Goal: Transaction & Acquisition: Purchase product/service

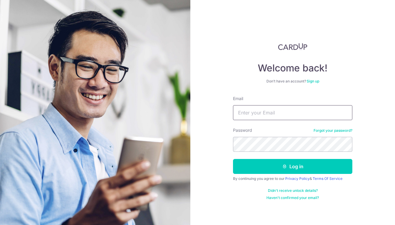
type input "Puijengster@gmail.com"
click at [293, 166] on button "Log in" at bounding box center [292, 166] width 119 height 15
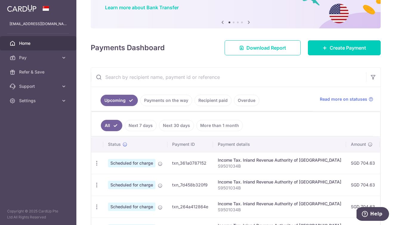
scroll to position [5, 0]
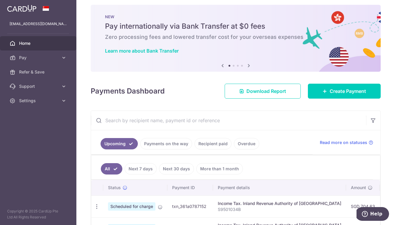
click at [220, 143] on link "Recipient paid" at bounding box center [213, 143] width 37 height 11
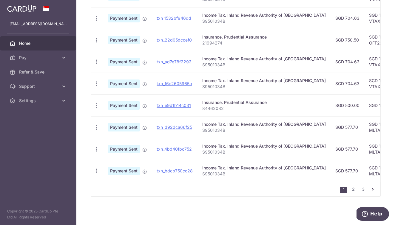
scroll to position [210, 0]
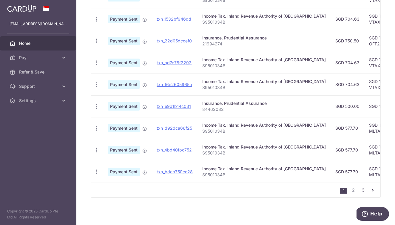
click at [362, 189] on link "3" at bounding box center [363, 189] width 7 height 7
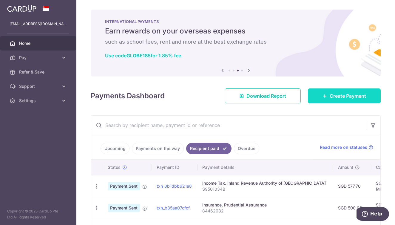
scroll to position [0, 0]
click at [339, 97] on span "Create Payment" at bounding box center [348, 95] width 36 height 7
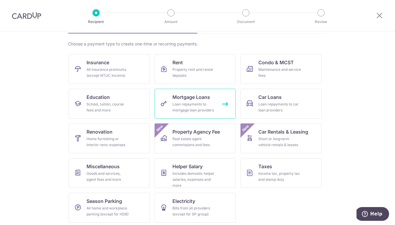
scroll to position [42, 0]
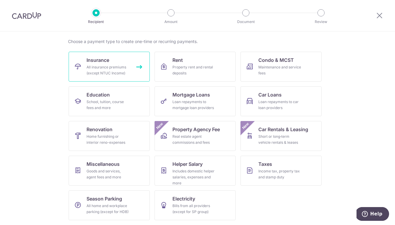
click at [101, 64] on div "All insurance premiums (except NTUC Income)" at bounding box center [108, 70] width 43 height 12
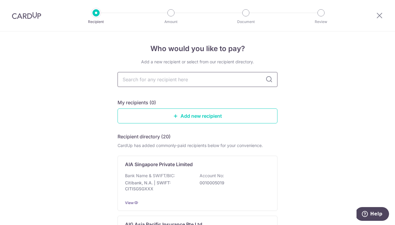
click at [197, 81] on input "text" at bounding box center [198, 79] width 160 height 15
type input "prudential"
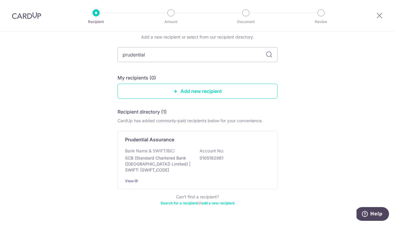
scroll to position [25, 0]
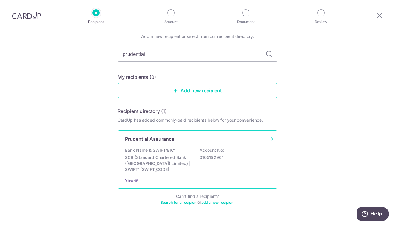
click at [188, 155] on p "SCB (Standard Chartered Bank (Singapore) Limited) | SWIFT: SCBLSG22XXX" at bounding box center [158, 163] width 67 height 18
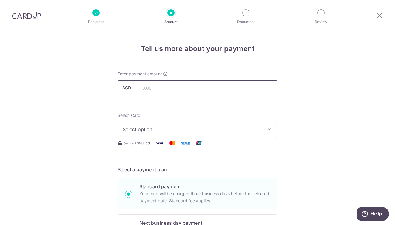
click at [185, 88] on input "text" at bounding box center [198, 87] width 160 height 15
type input "119.00"
click at [178, 129] on span "Select option" at bounding box center [192, 129] width 139 height 7
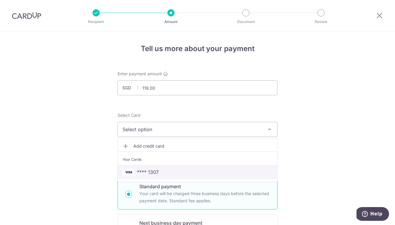
click at [175, 174] on span "**** 1307" at bounding box center [198, 171] width 150 height 7
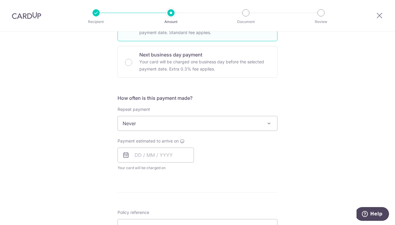
scroll to position [181, 0]
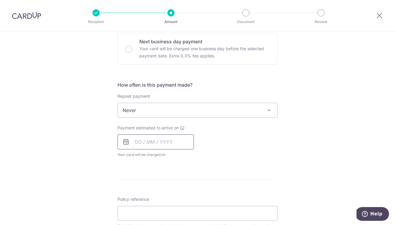
click at [174, 142] on input "text" at bounding box center [156, 141] width 76 height 15
click at [141, 208] on link "15" at bounding box center [142, 208] width 10 height 10
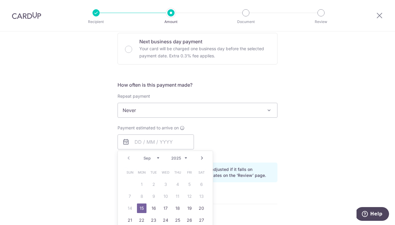
type input "[DATE]"
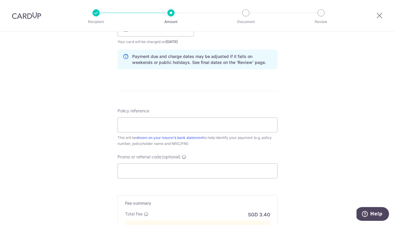
scroll to position [308, 0]
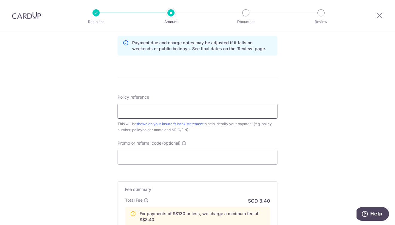
click at [152, 107] on input "Policy reference" at bounding box center [198, 111] width 160 height 15
paste input "78374306"
type input "78374306"
click at [153, 161] on input "Promo or referral code (optional)" at bounding box center [198, 156] width 160 height 15
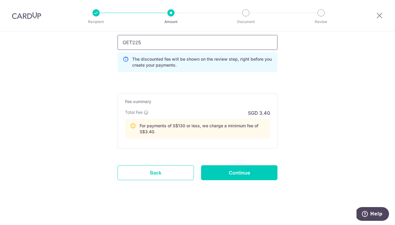
scroll to position [422, 0]
type input "GET225"
click at [215, 171] on input "Continue" at bounding box center [239, 172] width 76 height 15
type input "Create Schedule"
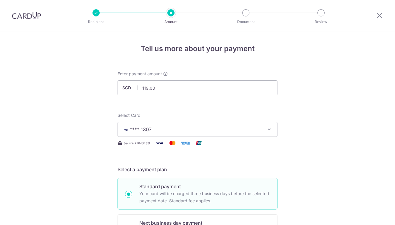
scroll to position [431, 0]
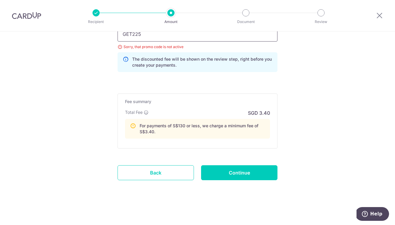
click at [132, 37] on input "GET225" at bounding box center [198, 34] width 160 height 15
type input "OFF225"
click button "Add Card" at bounding box center [0, 0] width 0 height 0
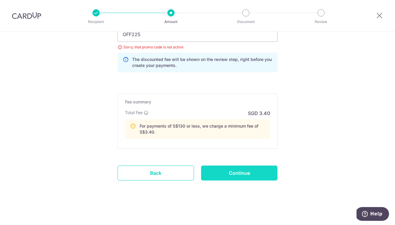
click at [218, 177] on input "Continue" at bounding box center [239, 172] width 76 height 15
type input "Update Schedule"
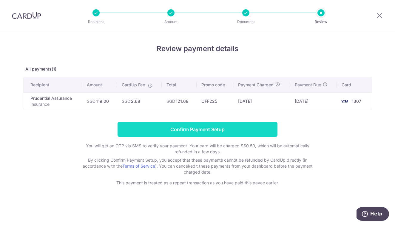
click at [217, 130] on input "Confirm Payment Setup" at bounding box center [198, 129] width 160 height 15
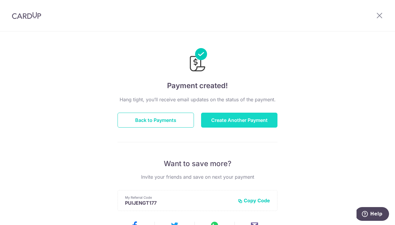
click at [220, 117] on button "Create Another Payment" at bounding box center [239, 119] width 76 height 15
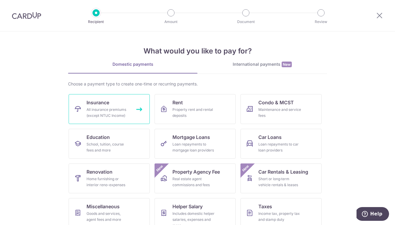
click at [129, 99] on link "Insurance All insurance premiums (except NTUC Income)" at bounding box center [109, 109] width 81 height 30
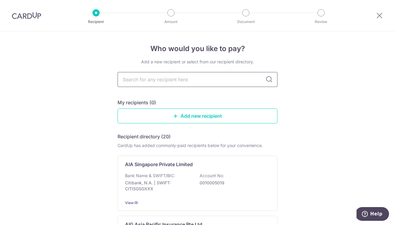
click at [180, 81] on input "text" at bounding box center [198, 79] width 160 height 15
type input "prudential"
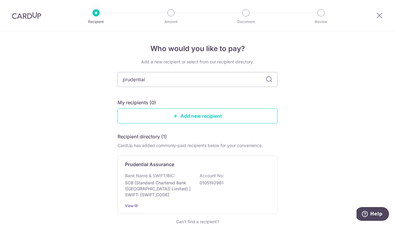
click at [270, 82] on icon at bounding box center [269, 79] width 7 height 7
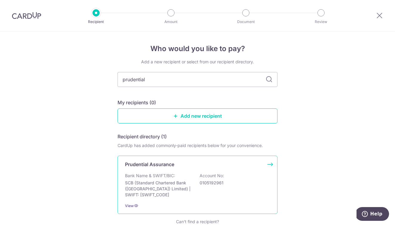
click at [183, 169] on div "Prudential Assurance Bank Name & SWIFT/BIC: SCB (Standard Chartered Bank (Singa…" at bounding box center [198, 184] width 160 height 58
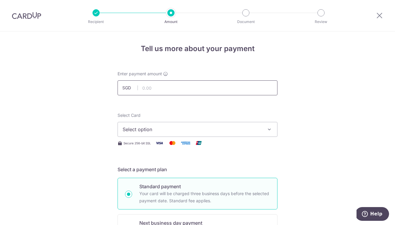
click at [166, 87] on input "text" at bounding box center [198, 87] width 160 height 15
type input "872.00"
click at [176, 125] on button "Select option" at bounding box center [198, 129] width 160 height 15
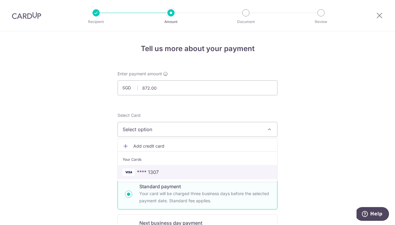
click at [175, 168] on link "**** 1307" at bounding box center [197, 172] width 159 height 14
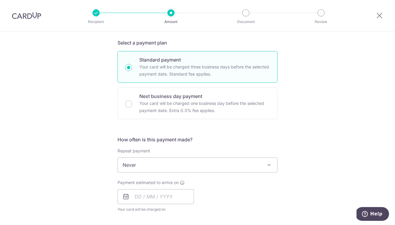
scroll to position [128, 0]
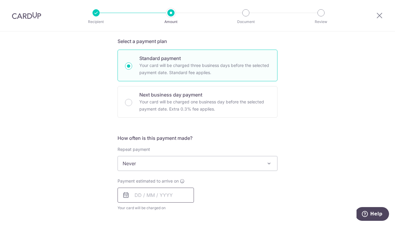
click at [169, 194] on input "text" at bounding box center [156, 194] width 76 height 15
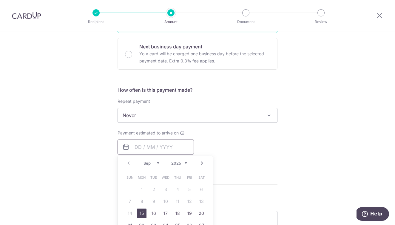
scroll to position [210, 0]
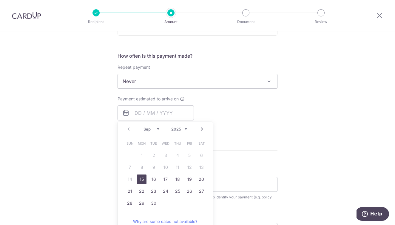
click at [145, 178] on link "15" at bounding box center [142, 179] width 10 height 10
type input "[DATE]"
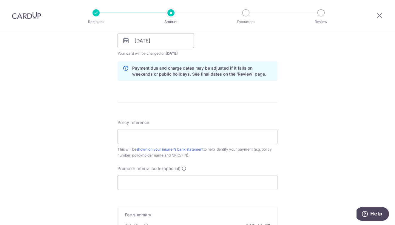
scroll to position [306, 0]
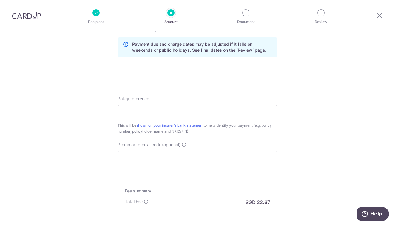
click at [149, 108] on input "Policy reference" at bounding box center [198, 112] width 160 height 15
paste input "PruExtra"
type input "PruExtra"
paste input "78374315"
type input "78374315"
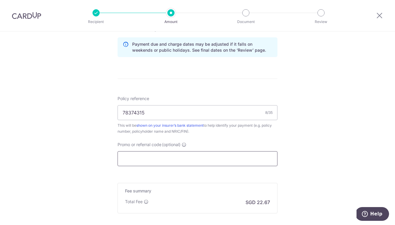
click at [171, 161] on input "Promo or referral code (optional)" at bounding box center [198, 158] width 160 height 15
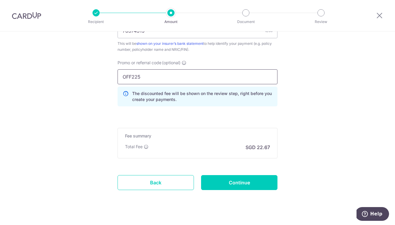
scroll to position [396, 0]
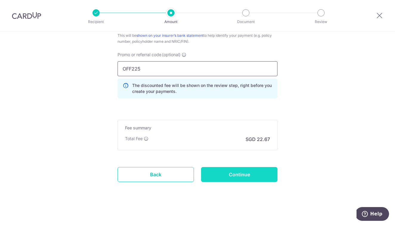
type input "OFF225"
click at [228, 177] on input "Continue" at bounding box center [239, 174] width 76 height 15
type input "Create Schedule"
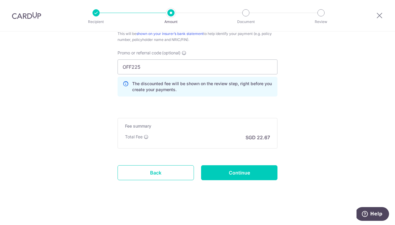
scroll to position [398, 0]
click at [223, 168] on input "Continue" at bounding box center [239, 172] width 76 height 15
type input "Update Schedule"
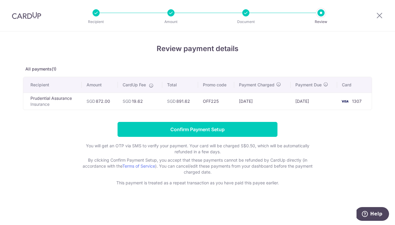
click at [184, 101] on td "SGD 891.62" at bounding box center [180, 100] width 36 height 17
copy td "891.62"
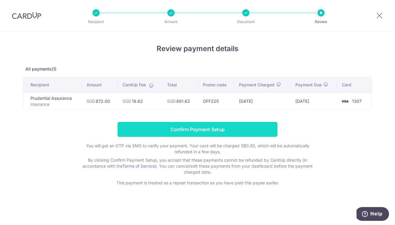
click at [207, 130] on input "Confirm Payment Setup" at bounding box center [198, 129] width 160 height 15
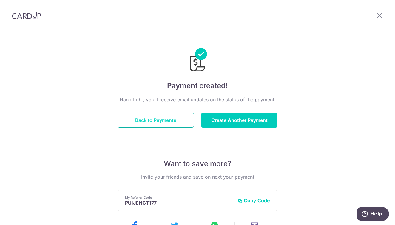
click at [166, 123] on button "Back to Payments" at bounding box center [156, 119] width 76 height 15
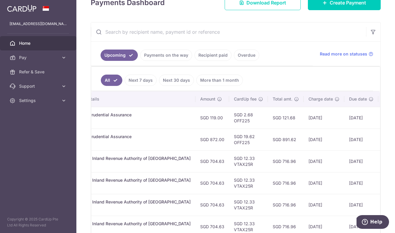
scroll to position [0, 155]
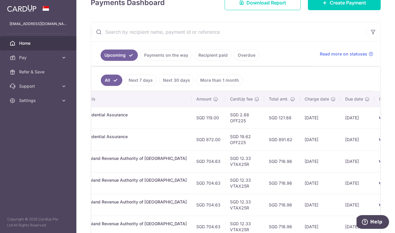
click at [264, 118] on td "SGD 121.68" at bounding box center [282, 118] width 36 height 22
copy td "121.68"
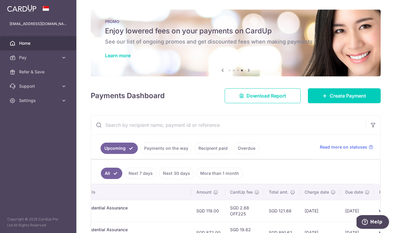
scroll to position [0, 0]
